Goal: Information Seeking & Learning: Learn about a topic

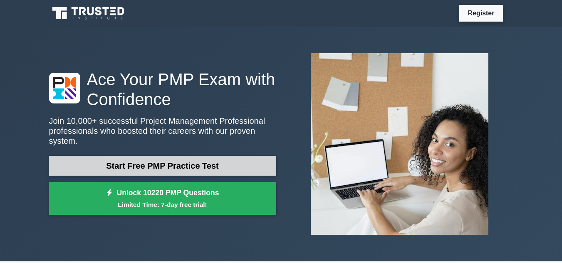
click at [191, 162] on link "Start Free PMP Practice Test" at bounding box center [162, 166] width 227 height 20
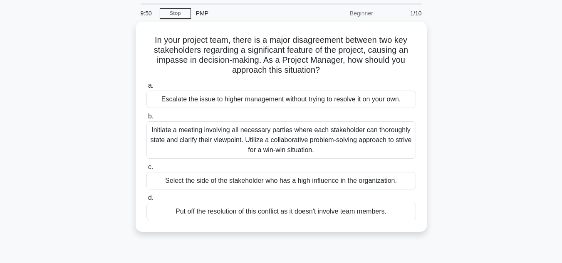
scroll to position [42, 0]
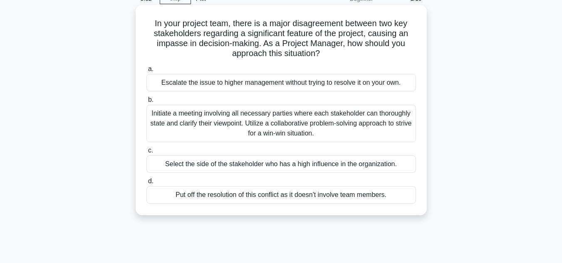
click at [287, 129] on div "Initiate a meeting involving all necessary parties where each stakeholder can t…" at bounding box center [281, 123] width 270 height 37
click at [146, 103] on input "b. Initiate a meeting involving all necessary parties where each stakeholder ca…" at bounding box center [146, 99] width 0 height 5
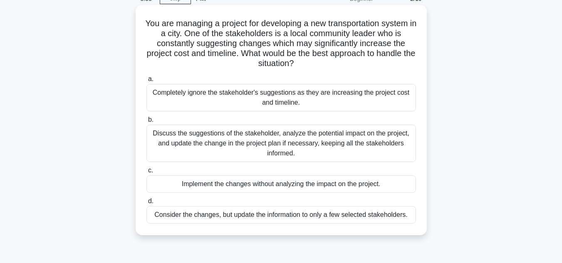
click at [295, 146] on div "Discuss the suggestions of the stakeholder, analyze the potential impact on the…" at bounding box center [281, 143] width 270 height 37
click at [146, 123] on input "b. Discuss the suggestions of the stakeholder, analyze the potential impact on …" at bounding box center [146, 119] width 0 height 5
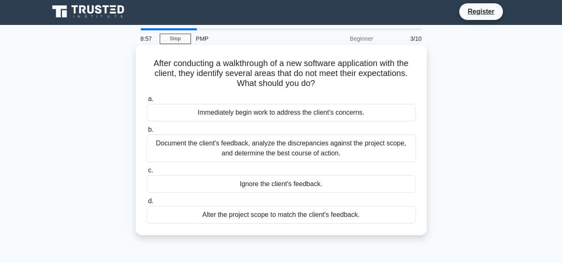
scroll to position [0, 0]
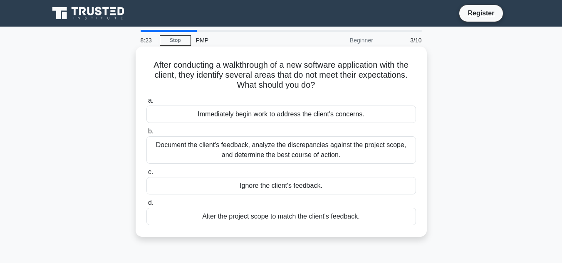
click at [288, 155] on div "Document the client's feedback, analyze the discrepancies against the project s…" at bounding box center [281, 149] width 270 height 27
click at [146, 134] on input "b. Document the client's feedback, analyze the discrepancies against the projec…" at bounding box center [146, 131] width 0 height 5
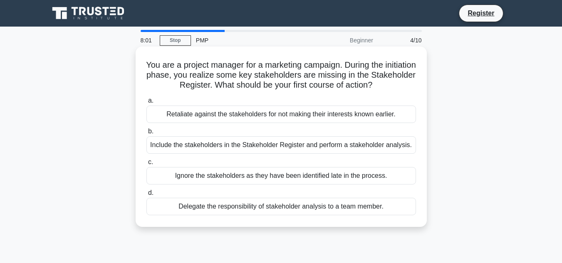
click at [303, 147] on div "Include the stakeholders in the Stakeholder Register and perform a stakeholder …" at bounding box center [281, 144] width 270 height 17
click at [146, 134] on input "b. Include the stakeholders in the Stakeholder Register and perform a stakehold…" at bounding box center [146, 131] width 0 height 5
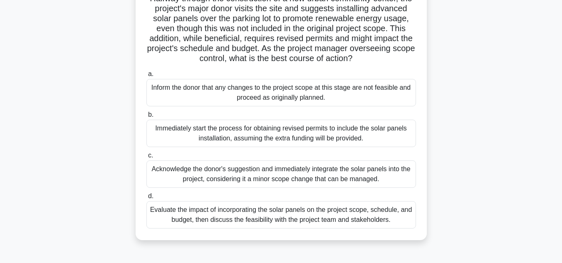
scroll to position [83, 0]
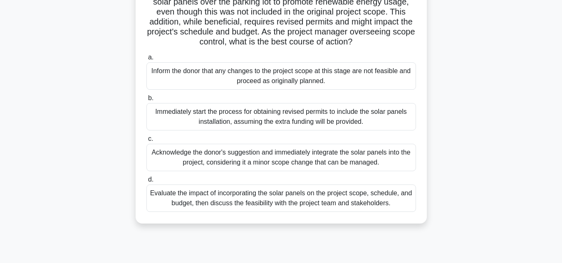
click at [315, 212] on div "Evaluate the impact of incorporating the solar panels on the project scope, sch…" at bounding box center [281, 198] width 270 height 27
click at [146, 183] on input "d. Evaluate the impact of incorporating the solar panels on the project scope, …" at bounding box center [146, 179] width 0 height 5
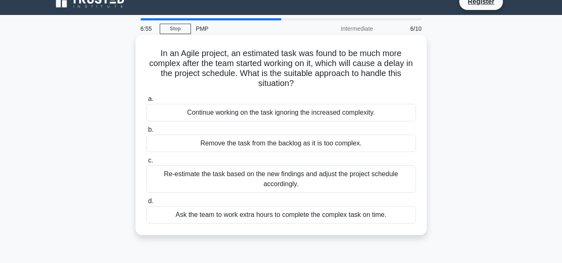
scroll to position [0, 0]
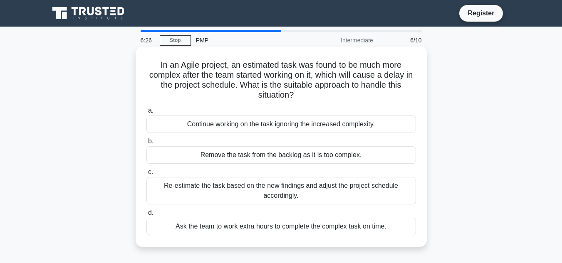
click at [301, 194] on div "Re-estimate the task based on the new findings and adjust the project schedule …" at bounding box center [281, 190] width 270 height 27
click at [146, 175] on input "c. Re-estimate the task based on the new findings and adjust the project schedu…" at bounding box center [146, 172] width 0 height 5
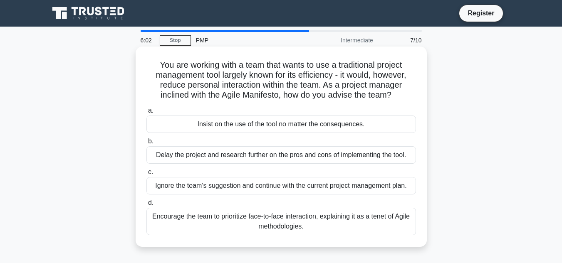
click at [337, 219] on div "Encourage the team to prioritize face-to-face interaction, explaining it as a t…" at bounding box center [281, 221] width 270 height 27
click at [146, 206] on input "d. Encourage the team to prioritize face-to-face interaction, explaining it as …" at bounding box center [146, 203] width 0 height 5
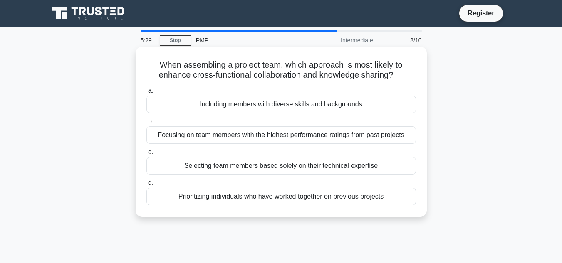
click at [295, 104] on div "Including members with diverse skills and backgrounds" at bounding box center [281, 104] width 270 height 17
click at [146, 94] on input "a. Including members with diverse skills and backgrounds" at bounding box center [146, 90] width 0 height 5
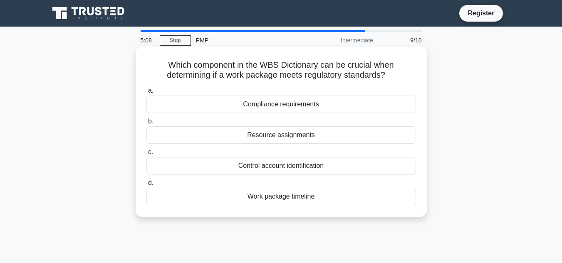
drag, startPoint x: 313, startPoint y: 139, endPoint x: 313, endPoint y: 155, distance: 15.4
click at [313, 155] on div "a. Compliance requirements b. Resource assignments" at bounding box center [281, 145] width 280 height 123
click at [294, 107] on div "Compliance requirements" at bounding box center [281, 104] width 270 height 17
click at [146, 94] on input "a. Compliance requirements" at bounding box center [146, 90] width 0 height 5
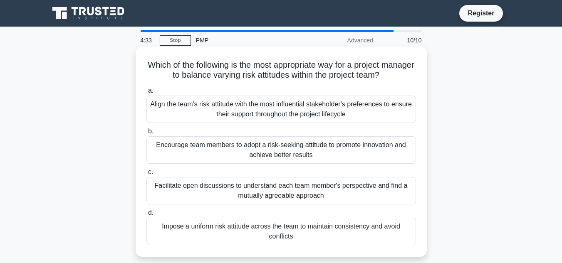
click at [297, 195] on div "Facilitate open discussions to understand each team member's perspective and fi…" at bounding box center [281, 190] width 270 height 27
click at [146, 175] on input "c. Facilitate open discussions to understand each team member's perspective and…" at bounding box center [146, 172] width 0 height 5
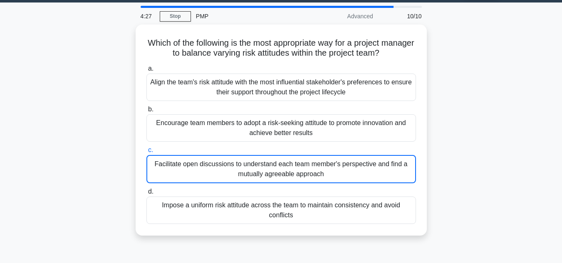
scroll to position [18, 0]
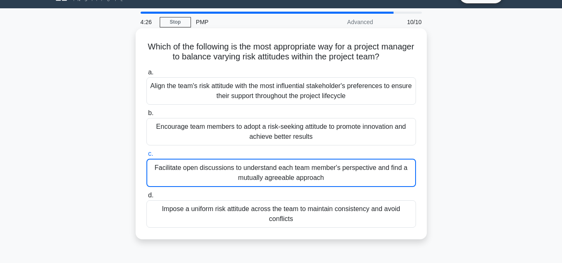
drag, startPoint x: 406, startPoint y: 198, endPoint x: 153, endPoint y: 49, distance: 294.0
click at [153, 49] on div "Which of the following is the most appropriate way for a project manager to bal…" at bounding box center [281, 134] width 285 height 205
copy div "Which of the following is the most appropriate way for a project manager to bal…"
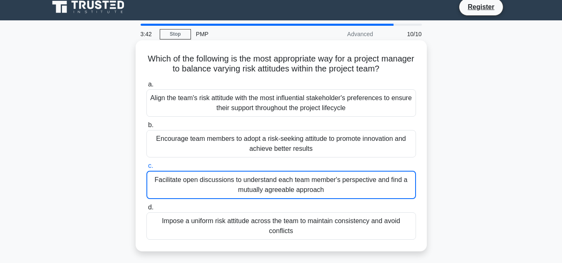
scroll to position [0, 0]
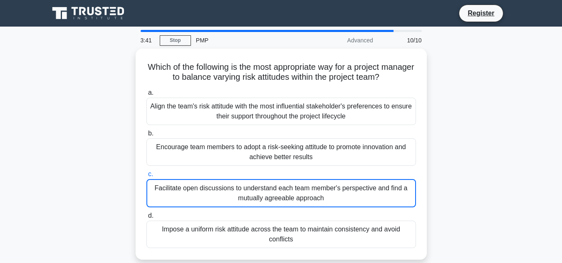
click at [390, 35] on div "10/10" at bounding box center [402, 40] width 49 height 17
click at [201, 41] on div "PMP" at bounding box center [248, 40] width 114 height 17
click at [181, 41] on link "Stop" at bounding box center [175, 40] width 31 height 10
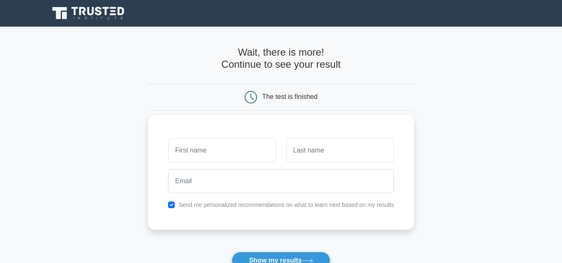
scroll to position [42, 0]
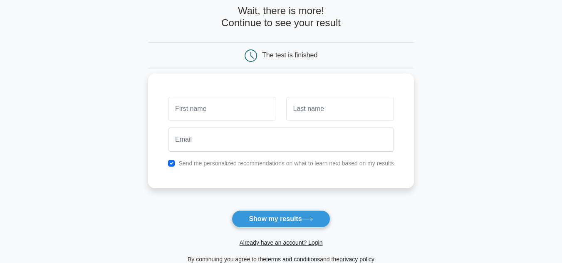
click at [234, 110] on input "text" at bounding box center [222, 109] width 108 height 24
type input "Peter"
click at [342, 117] on input "text" at bounding box center [340, 109] width 108 height 24
type input "[PERSON_NAME]"
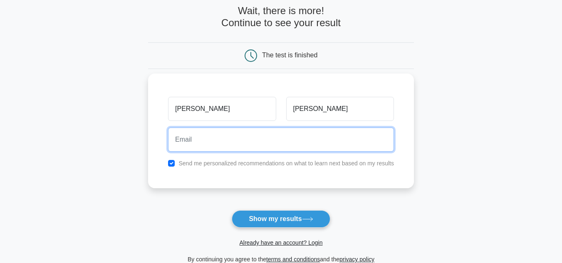
click at [243, 134] on input "email" at bounding box center [281, 140] width 226 height 24
click at [196, 142] on input "email" at bounding box center [281, 140] width 226 height 24
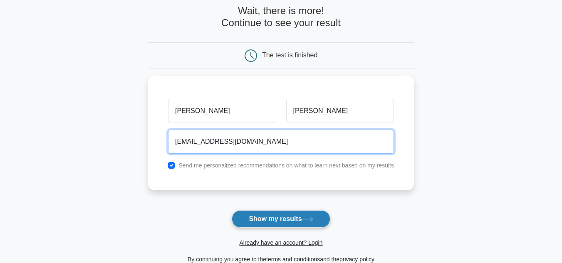
type input "abc@abc.com"
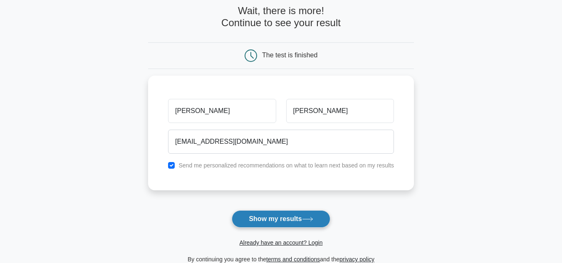
click at [286, 218] on button "Show my results" at bounding box center [281, 219] width 98 height 17
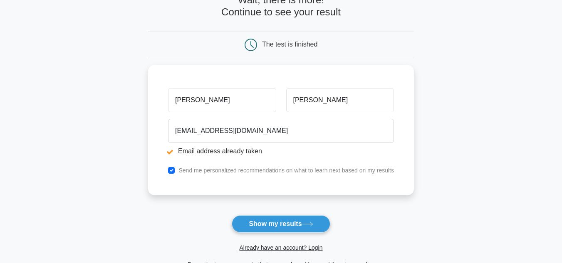
scroll to position [125, 0]
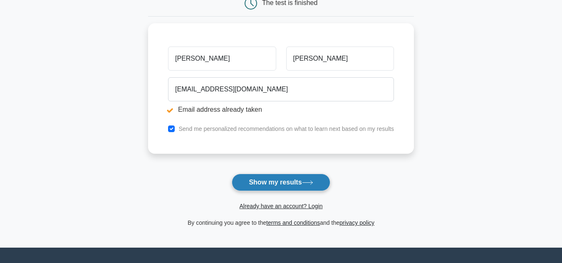
click at [273, 180] on button "Show my results" at bounding box center [281, 182] width 98 height 17
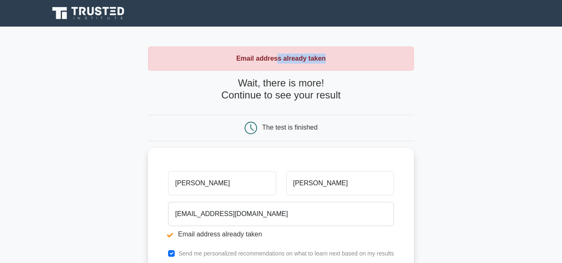
drag, startPoint x: 288, startPoint y: 58, endPoint x: 342, endPoint y: 57, distance: 54.1
click at [342, 57] on div "Email address already taken" at bounding box center [281, 59] width 266 height 24
click at [343, 59] on div "Email address already taken" at bounding box center [281, 59] width 266 height 24
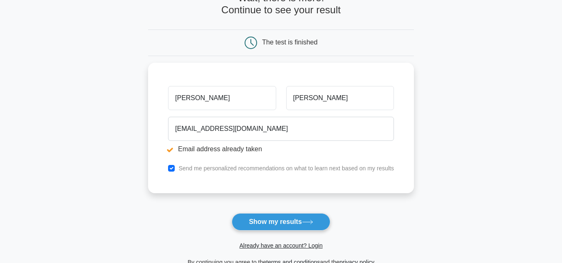
scroll to position [35, 0]
